Goal: Find specific page/section: Find specific page/section

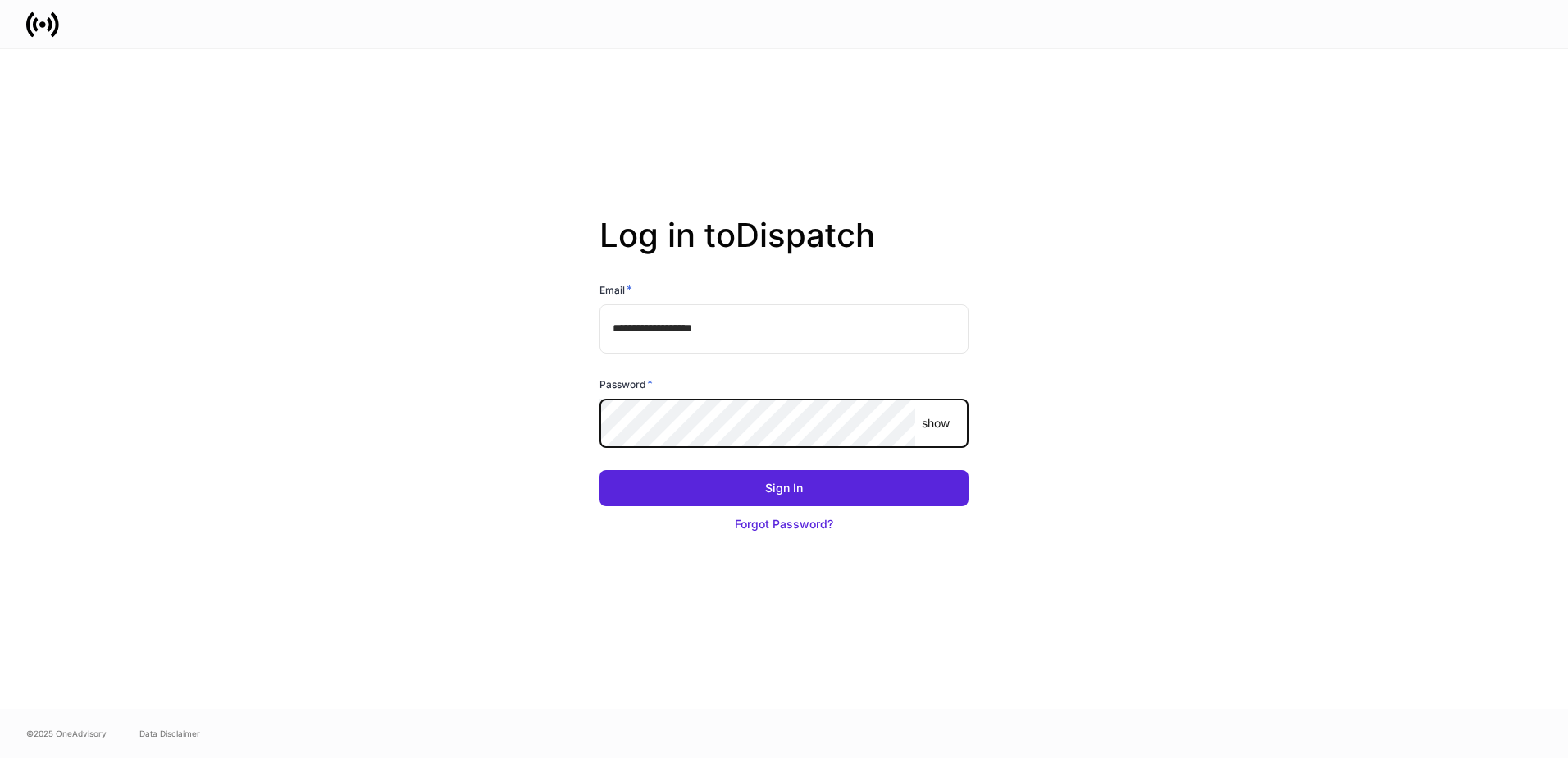
click at [937, 423] on p "show" at bounding box center [935, 422] width 28 height 16
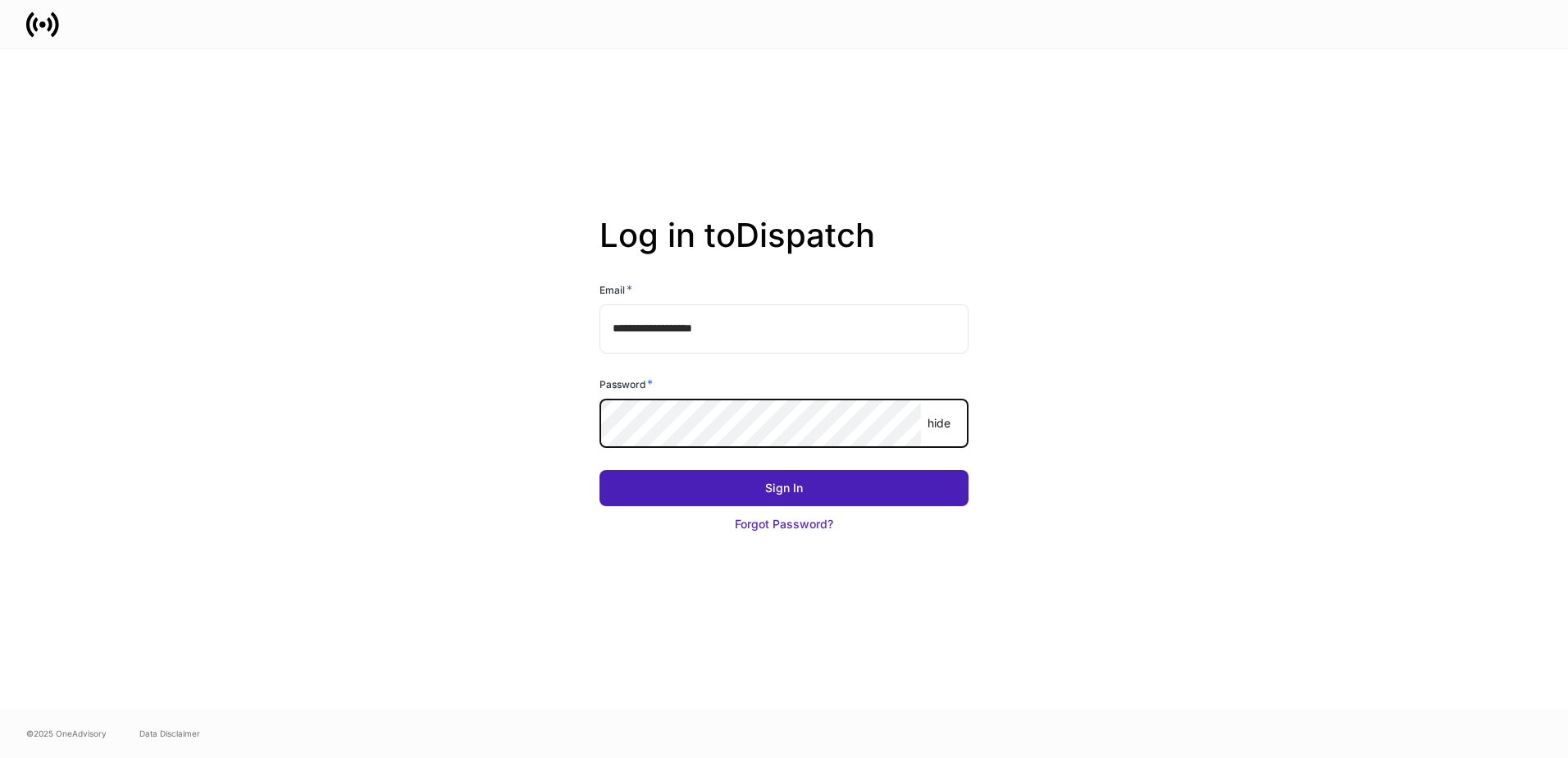
click at [781, 495] on div "Sign In" at bounding box center [783, 487] width 38 height 16
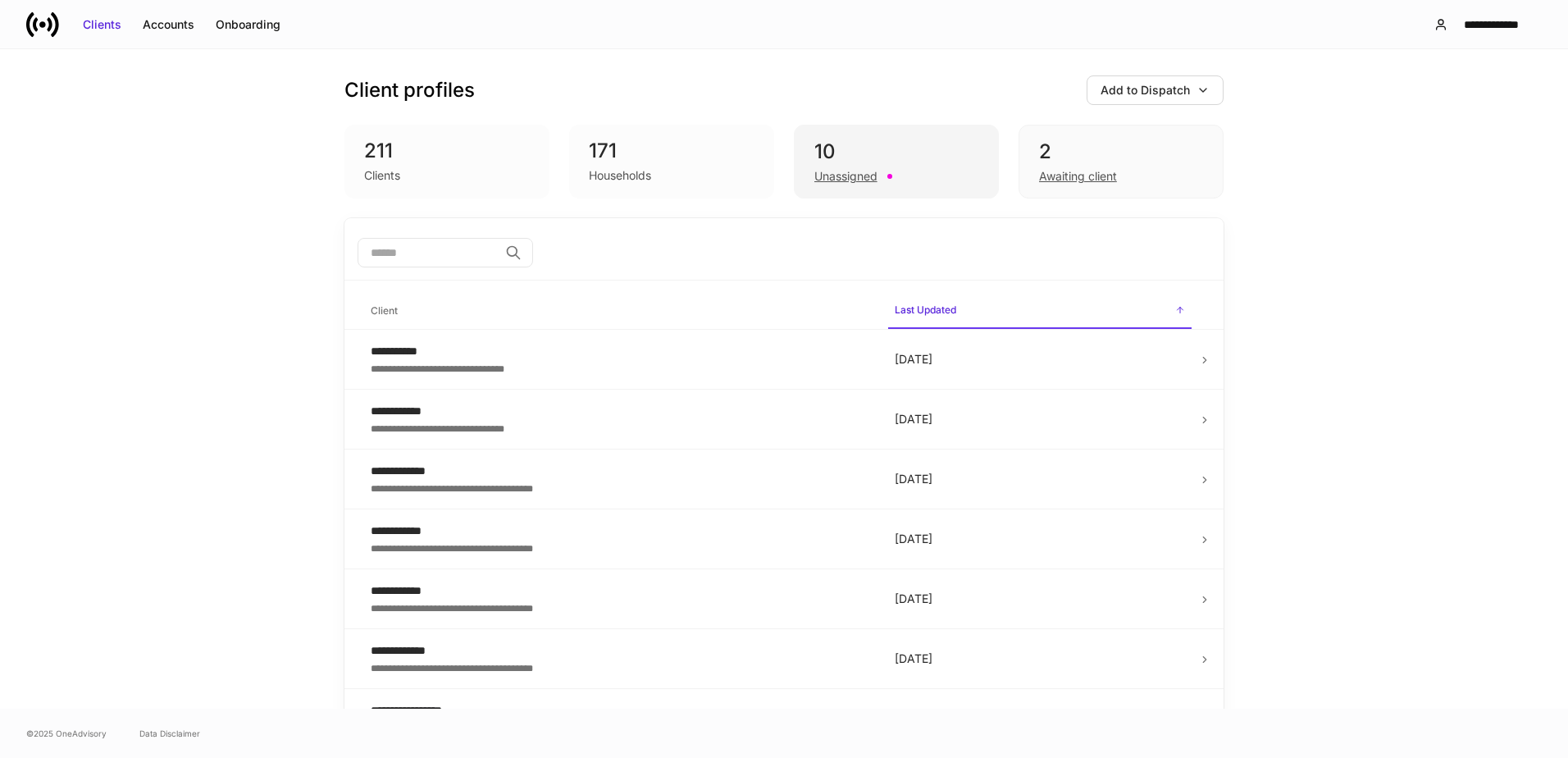
click at [910, 149] on div "10" at bounding box center [896, 151] width 164 height 26
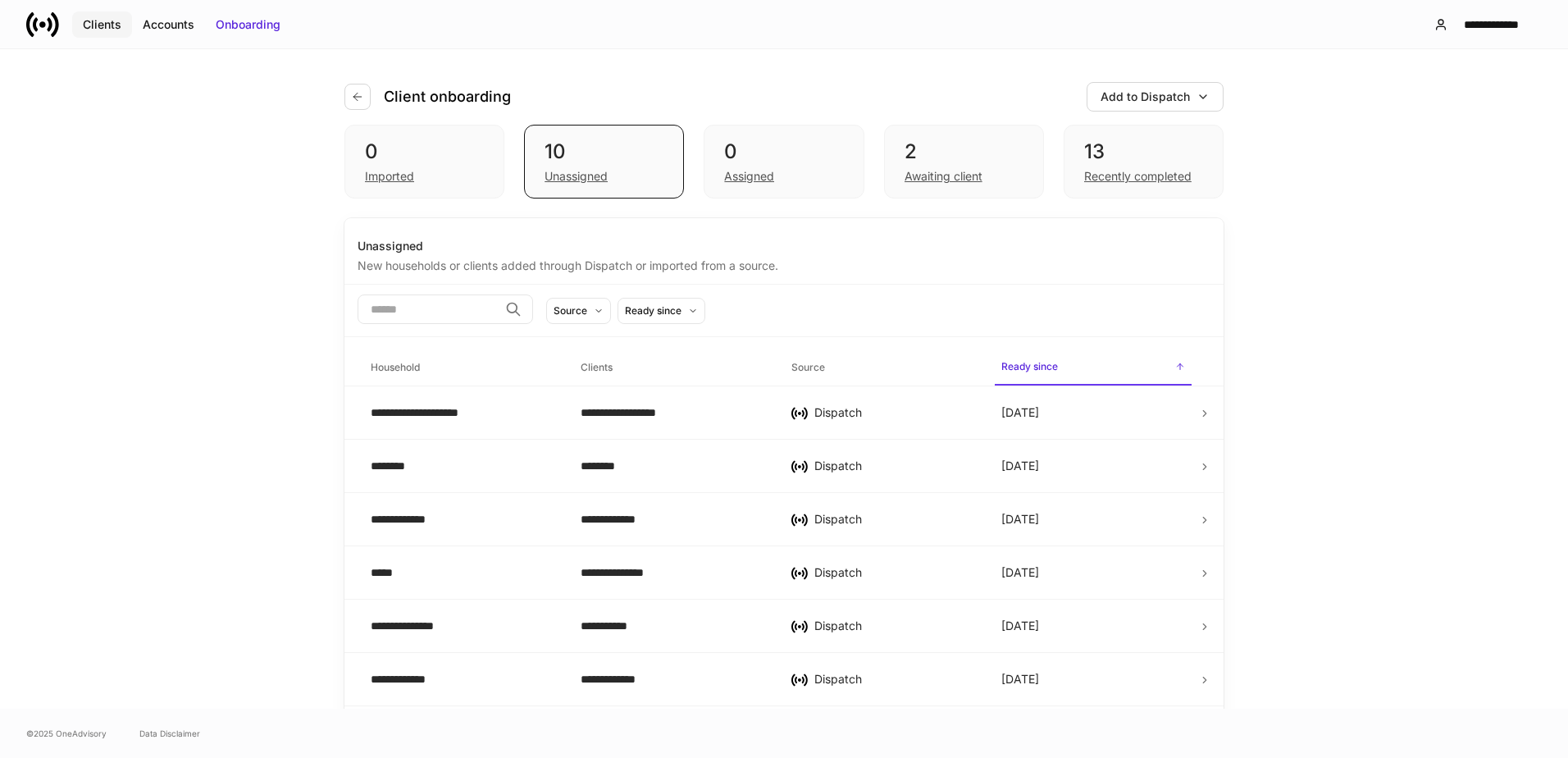
click at [105, 24] on div "Clients" at bounding box center [102, 24] width 39 height 16
